Goal: Task Accomplishment & Management: Use online tool/utility

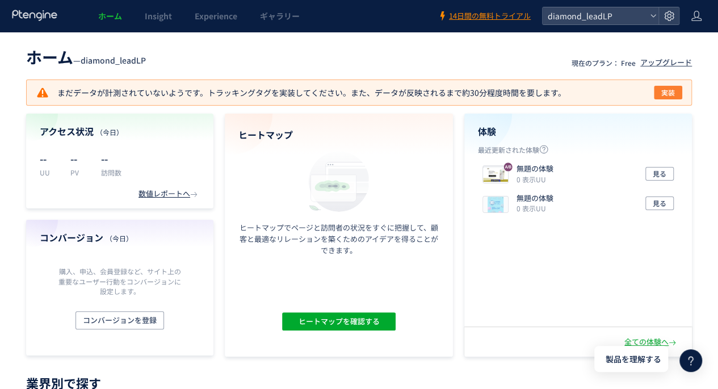
click at [671, 93] on span "実装" at bounding box center [668, 93] width 14 height 14
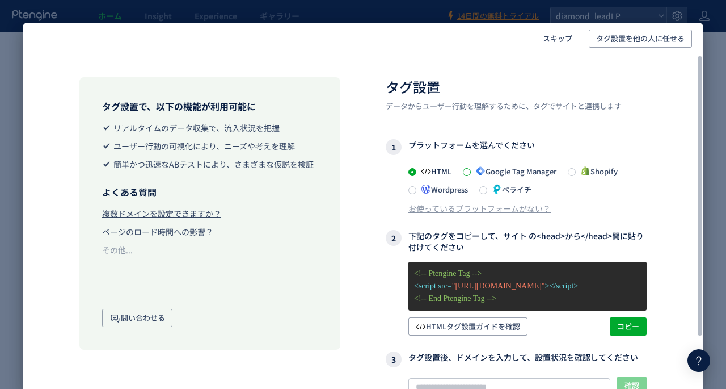
click at [467, 173] on span at bounding box center [467, 172] width 8 height 8
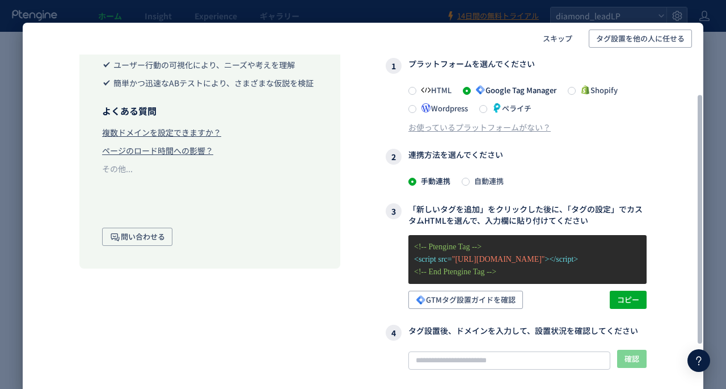
scroll to position [113, 0]
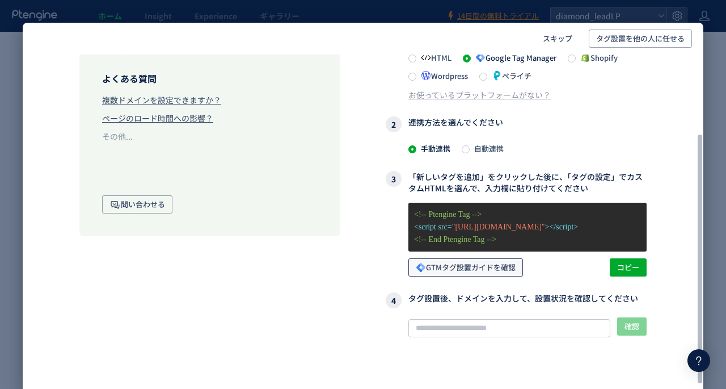
click at [458, 266] on span "GTMタグ設置ガイドを確認" at bounding box center [466, 267] width 100 height 18
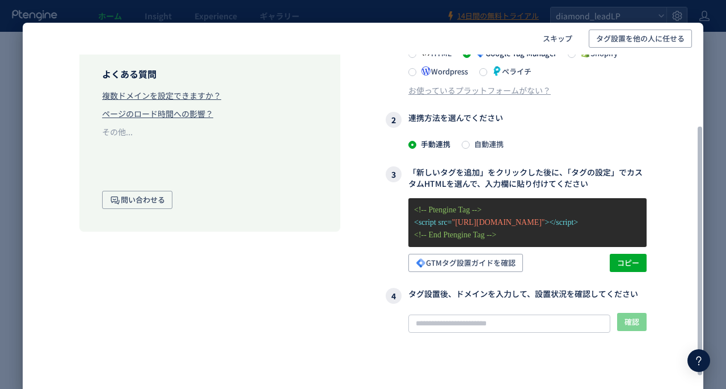
scroll to position [143, 0]
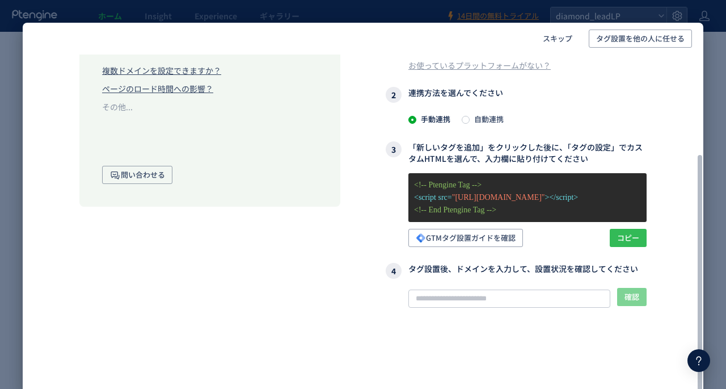
click at [620, 238] on span "コピー" at bounding box center [628, 238] width 22 height 18
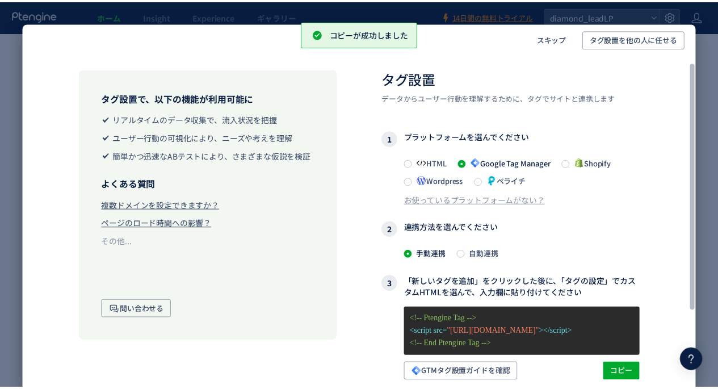
scroll to position [0, 0]
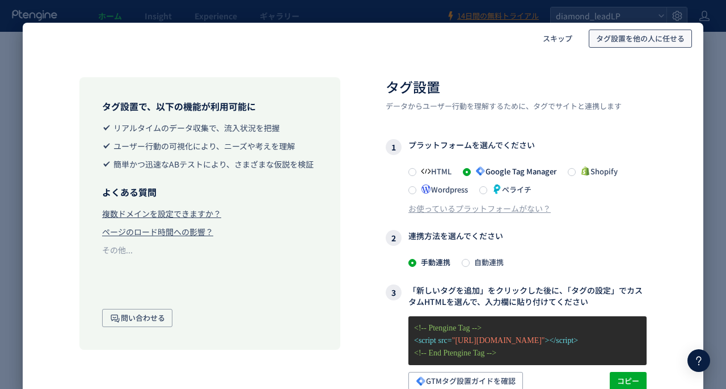
click at [624, 40] on span "タグ設置を他の人に任せる" at bounding box center [640, 39] width 89 height 18
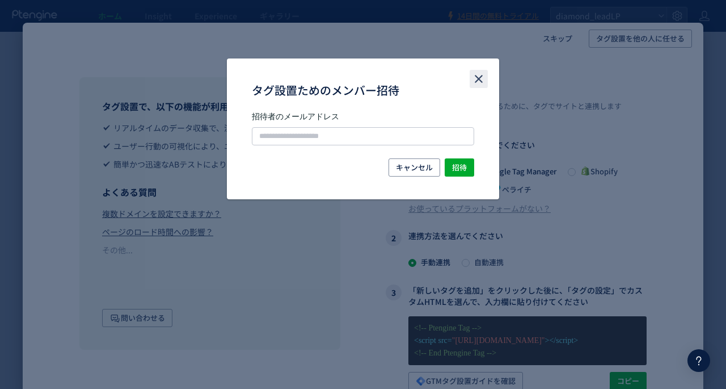
click at [484, 75] on icon "close" at bounding box center [479, 79] width 14 height 14
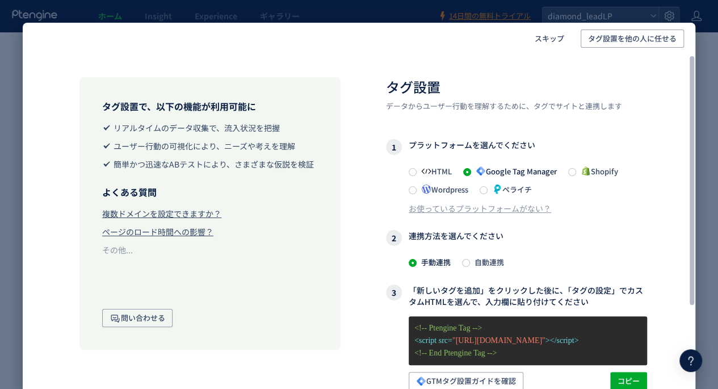
click at [363, 253] on div "タグ設置で、以下の機能が利用可能に リアルタイムのデータ収集で、流入状況を把握 ユーザー行動の可視化により、ニーズや考えを理解 簡単かつ迅速なABテストにより…" at bounding box center [363, 302] width 681 height 496
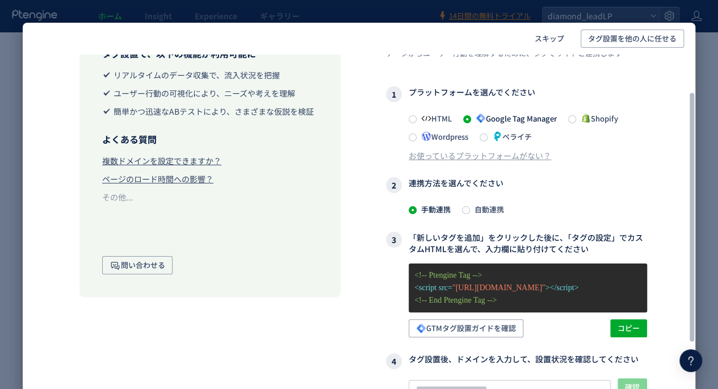
scroll to position [113, 0]
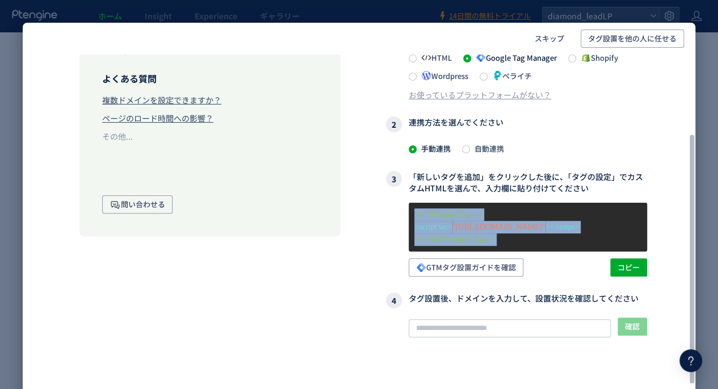
drag, startPoint x: 525, startPoint y: 234, endPoint x: 412, endPoint y: 215, distance: 115.0
click at [412, 215] on div "<!-- Ptengine Tag --> <script src= "[URL][DOMAIN_NAME]" ></script> <!-- End Pte…" at bounding box center [527, 227] width 238 height 49
copy div "<!-- Ptengine Tag --> <script src= "[URL][DOMAIN_NAME]" ></script> <!-- End Pte…"
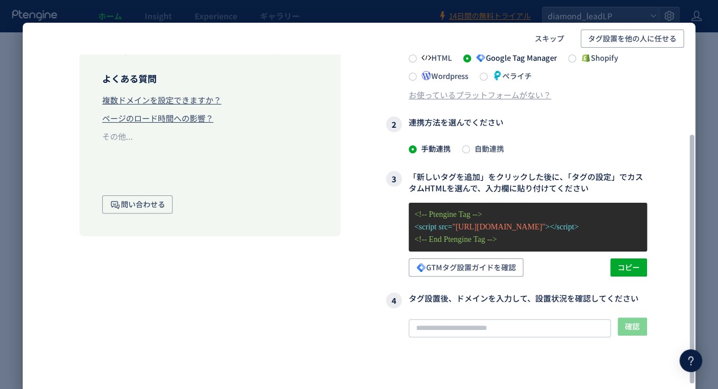
click at [346, 191] on div "タグ設置で、以下の機能が利用可能に リアルタイムのデータ収集で、流入状況を把握 ユーザー行動の可視化により、ニーズや考えを理解 簡単かつ迅速なABテストにより…" at bounding box center [363, 189] width 681 height 496
click at [633, 266] on span "コピー" at bounding box center [628, 267] width 22 height 18
click at [635, 262] on span "コピー" at bounding box center [628, 267] width 22 height 18
click at [631, 263] on span "コピー" at bounding box center [628, 267] width 22 height 18
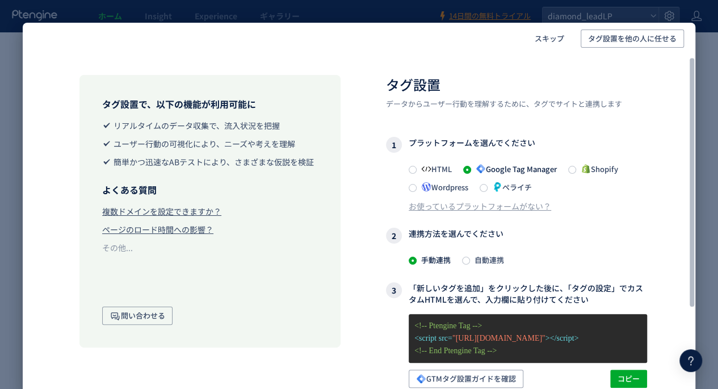
scroll to position [0, 0]
